Goal: Task Accomplishment & Management: Manage account settings

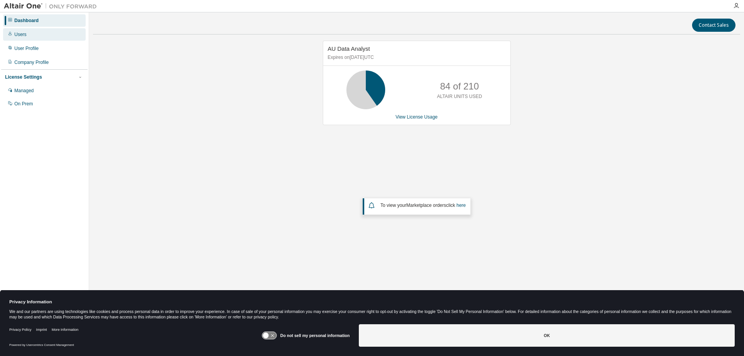
click at [40, 33] on div "Users" at bounding box center [44, 34] width 83 height 12
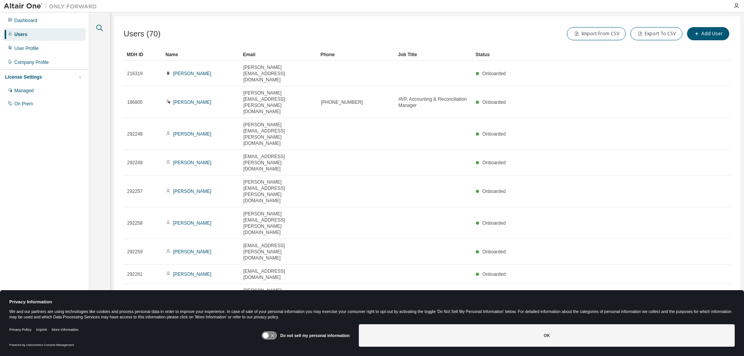
click at [100, 31] on icon "button" at bounding box center [99, 27] width 9 height 9
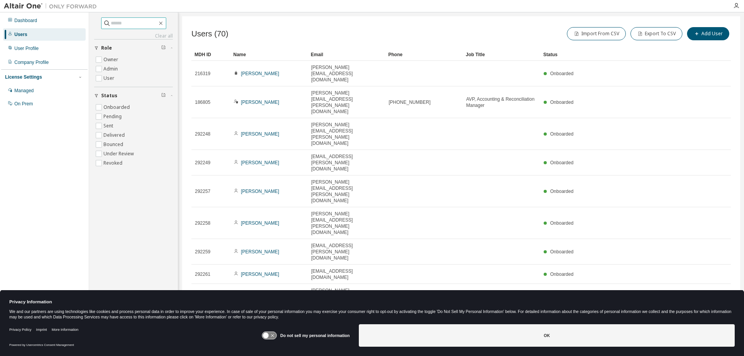
click at [111, 22] on input "text" at bounding box center [134, 23] width 46 height 8
click at [111, 24] on input "text" at bounding box center [134, 23] width 46 height 8
type input "******"
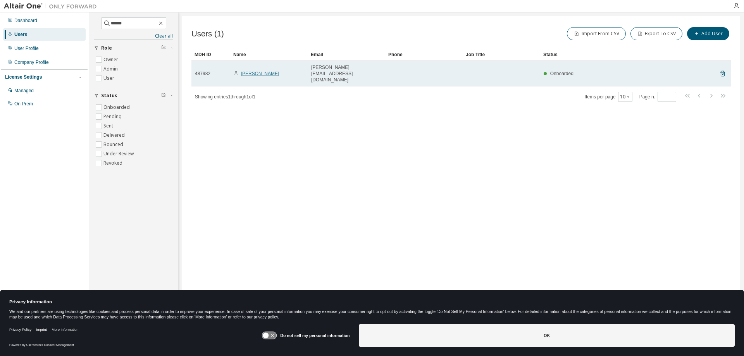
click at [260, 71] on link "Kristi Gilding" at bounding box center [260, 73] width 38 height 5
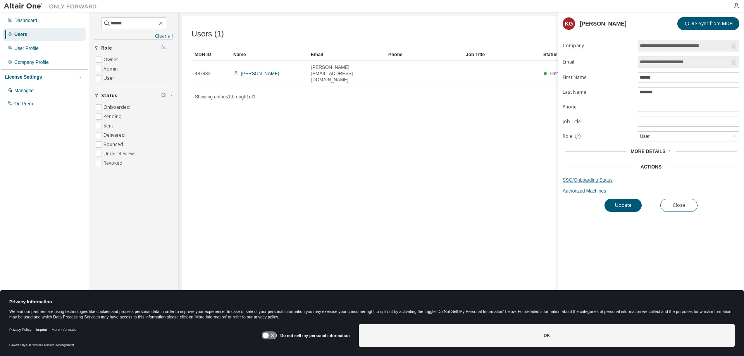
click at [581, 179] on link "SSO/Onboarding Status" at bounding box center [651, 180] width 177 height 6
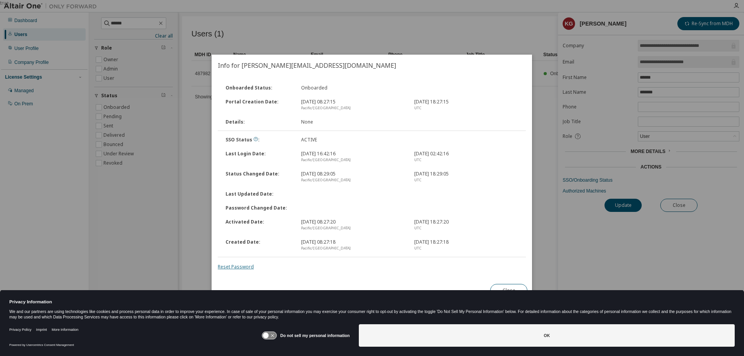
click at [238, 266] on link "Reset Password" at bounding box center [236, 266] width 36 height 7
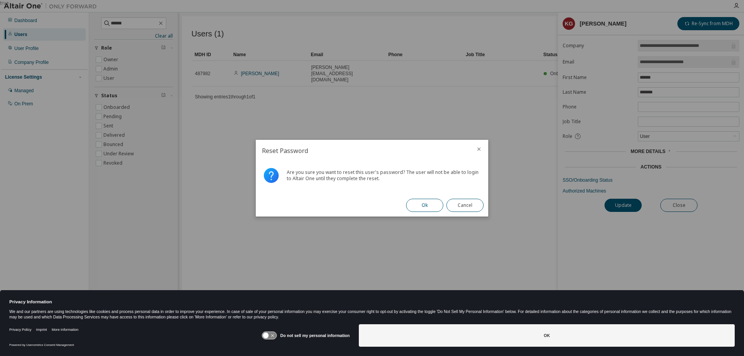
click at [424, 203] on button "Ok" at bounding box center [424, 205] width 37 height 13
click at [456, 200] on button "Close" at bounding box center [464, 205] width 37 height 13
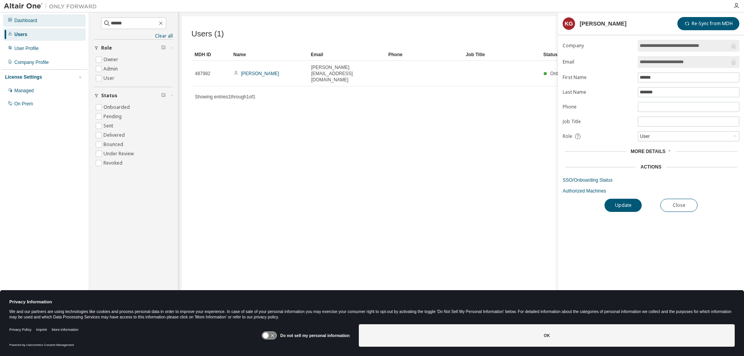
click at [24, 20] on div "Dashboard" at bounding box center [25, 20] width 23 height 6
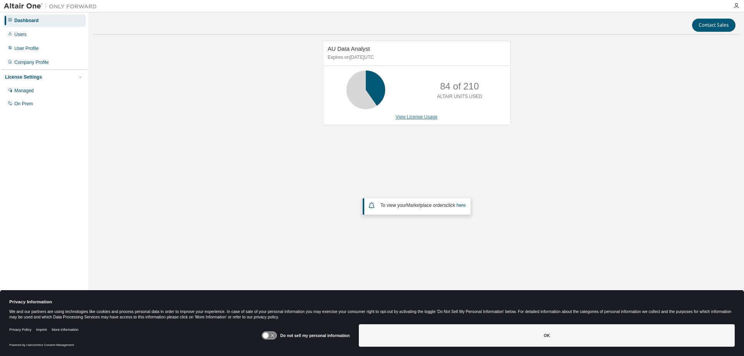
click at [420, 117] on link "View License Usage" at bounding box center [417, 116] width 42 height 5
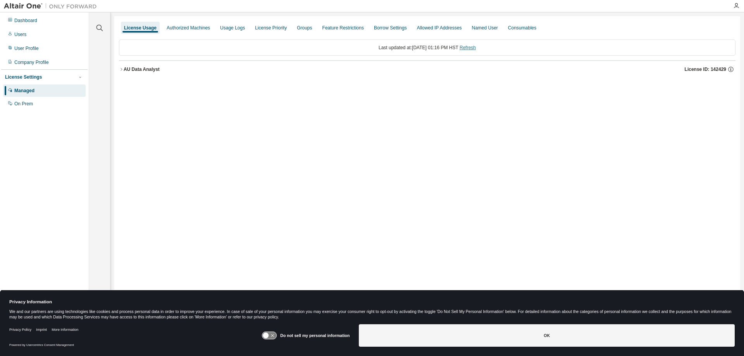
click at [471, 48] on link "Refresh" at bounding box center [468, 47] width 16 height 5
click at [124, 69] on div "AU Data Analyst" at bounding box center [142, 69] width 36 height 6
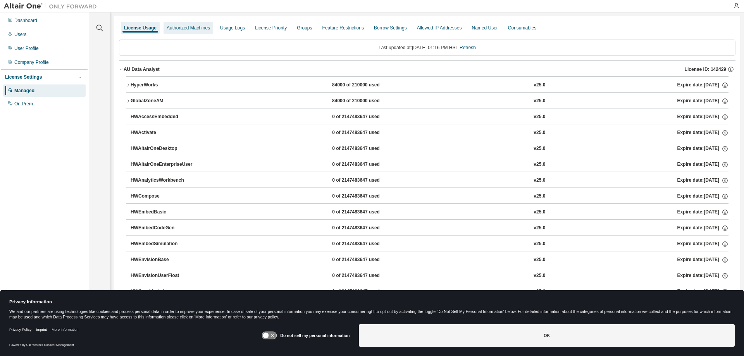
click at [184, 25] on div "Authorized Machines" at bounding box center [188, 28] width 43 height 6
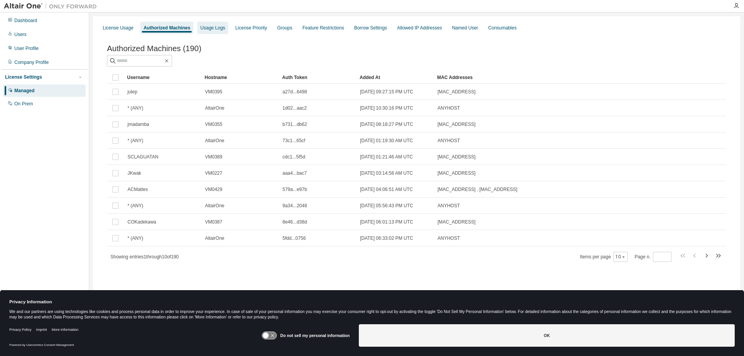
click at [225, 25] on div "Usage Logs" at bounding box center [212, 28] width 25 height 6
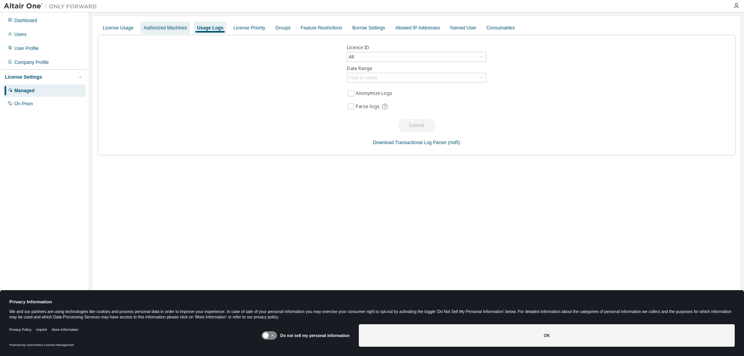
click at [181, 28] on div "Authorized Machines" at bounding box center [164, 28] width 43 height 6
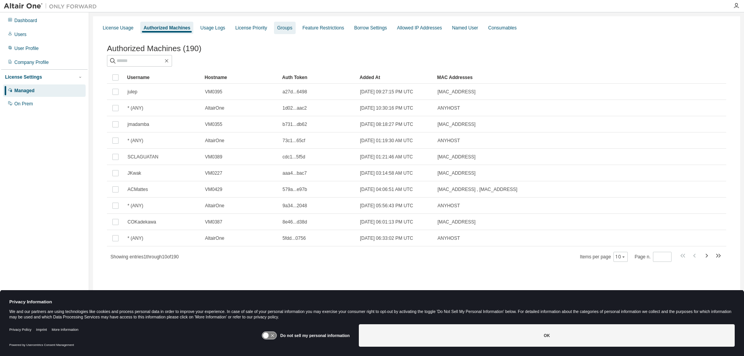
click at [288, 26] on div "Groups" at bounding box center [284, 28] width 15 height 6
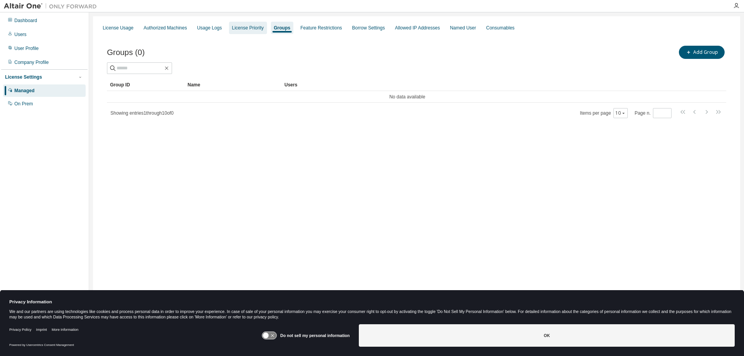
click at [258, 28] on div "License Priority" at bounding box center [248, 28] width 32 height 6
